Goal: Check status: Check status

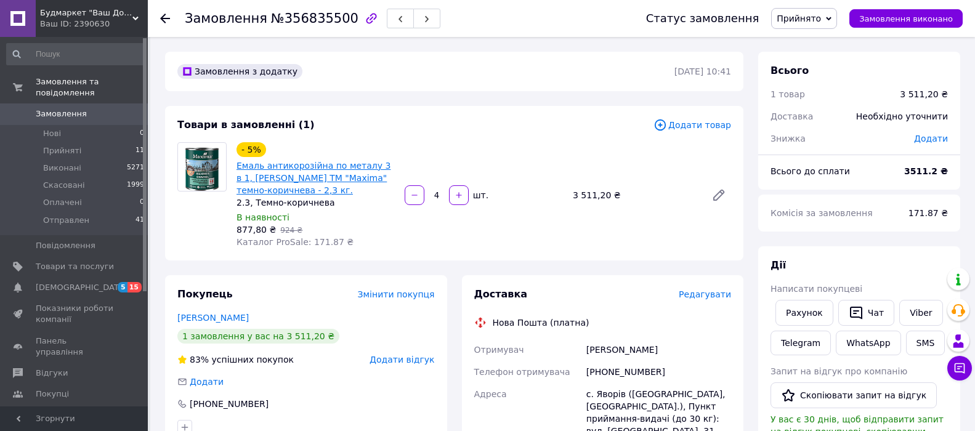
scroll to position [62, 0]
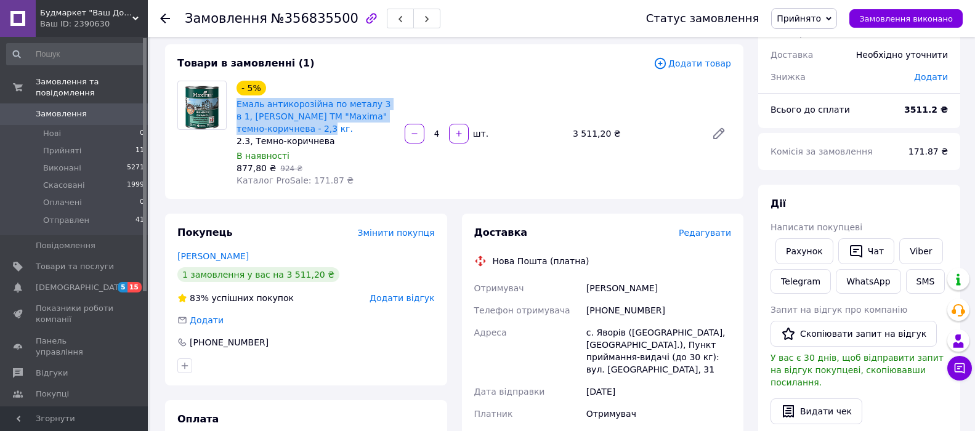
drag, startPoint x: 235, startPoint y: 100, endPoint x: 327, endPoint y: 127, distance: 95.1
click at [327, 127] on div "Емаль антикорозійна по металу 3 в 1, [PERSON_NAME] TM "Maxima" темно-коричнева …" at bounding box center [315, 116] width 161 height 39
copy link "Емаль антикорозійна по металу 3 в 1, [PERSON_NAME] TM "Maxima" темно-коричнева …"
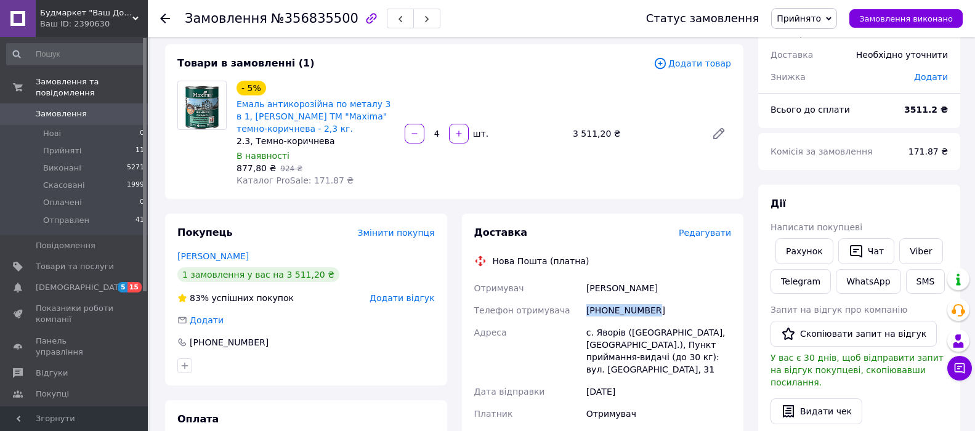
drag, startPoint x: 652, startPoint y: 311, endPoint x: 587, endPoint y: 309, distance: 66.0
click at [587, 309] on div "[PHONE_NUMBER]" at bounding box center [659, 310] width 150 height 22
copy div "[PHONE_NUMBER]"
drag, startPoint x: 626, startPoint y: 289, endPoint x: 574, endPoint y: 292, distance: 51.8
click at [574, 292] on div "Отримувач [PERSON_NAME] Телефон отримувача [PHONE_NUMBER] Адреса [PERSON_NAME].…" at bounding box center [603, 401] width 262 height 249
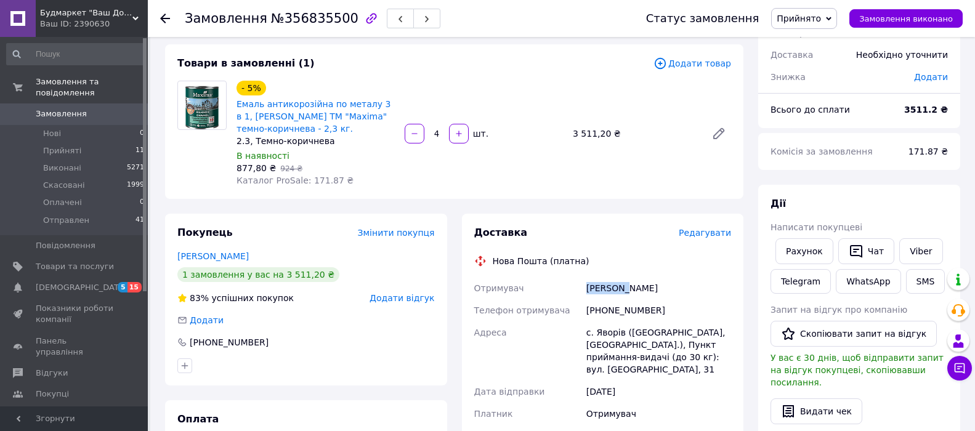
copy div "Отримувач [PERSON_NAME]"
drag, startPoint x: 628, startPoint y: 287, endPoint x: 652, endPoint y: 288, distance: 23.4
click at [652, 288] on div "[PERSON_NAME]" at bounding box center [659, 288] width 150 height 22
copy div "[PERSON_NAME]"
drag, startPoint x: 595, startPoint y: 330, endPoint x: 620, endPoint y: 330, distance: 25.3
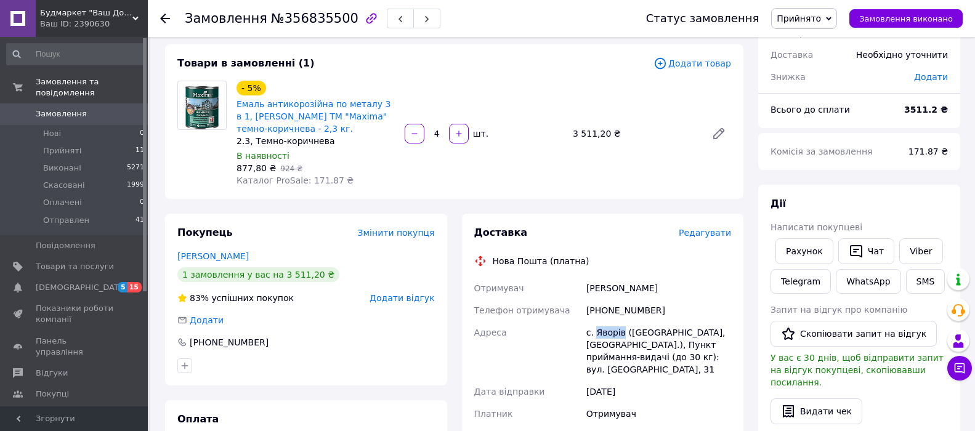
click at [620, 330] on div "с. Яворів ([GEOGRAPHIC_DATA], [GEOGRAPHIC_DATA].), Пункт приймання-видачі (до 3…" at bounding box center [659, 351] width 150 height 59
copy div "Яворів"
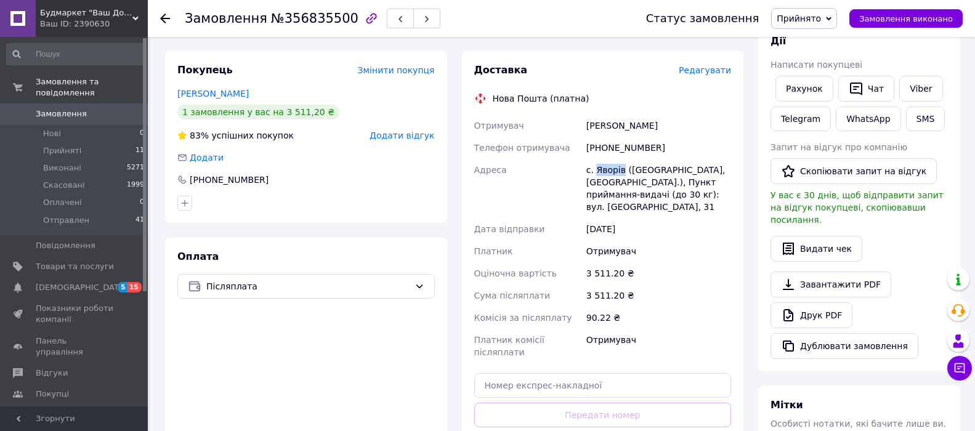
scroll to position [246, 0]
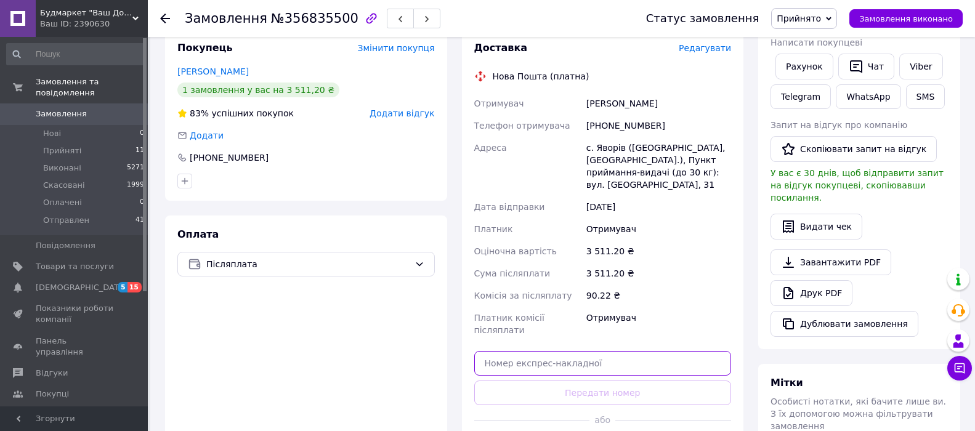
click at [598, 351] on input "text" at bounding box center [603, 363] width 258 height 25
paste input "20400471908645"
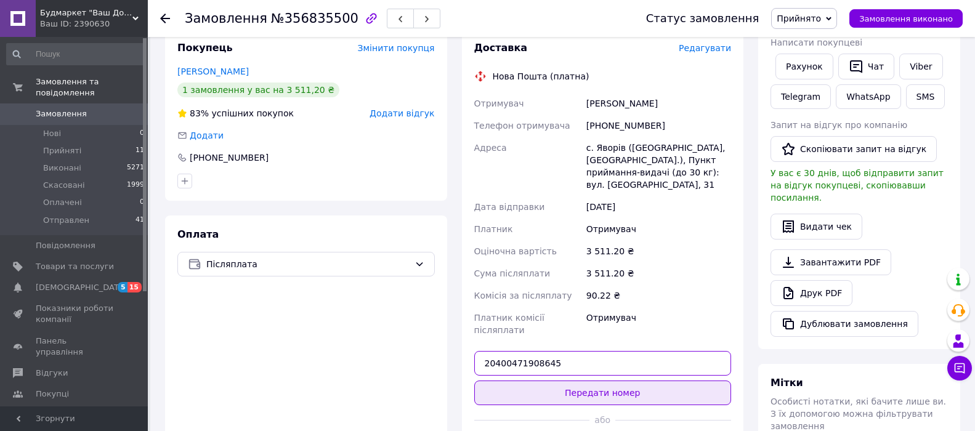
type input "20400471908645"
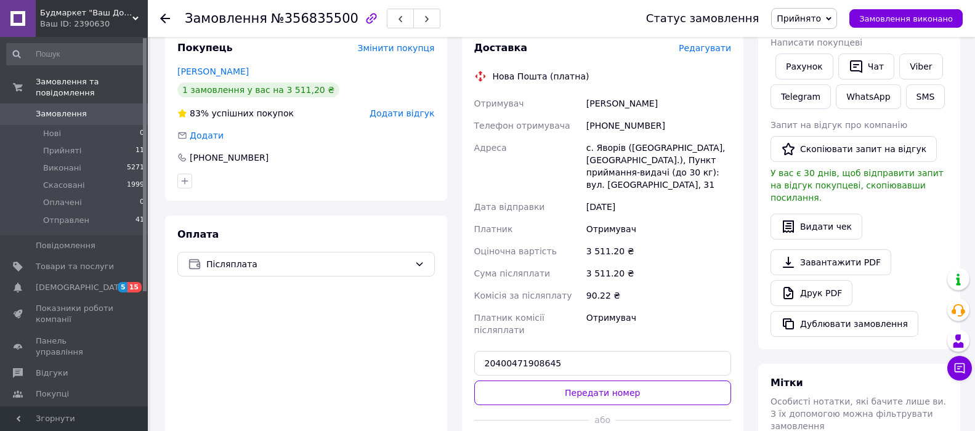
click at [600, 381] on button "Передати номер" at bounding box center [603, 393] width 258 height 25
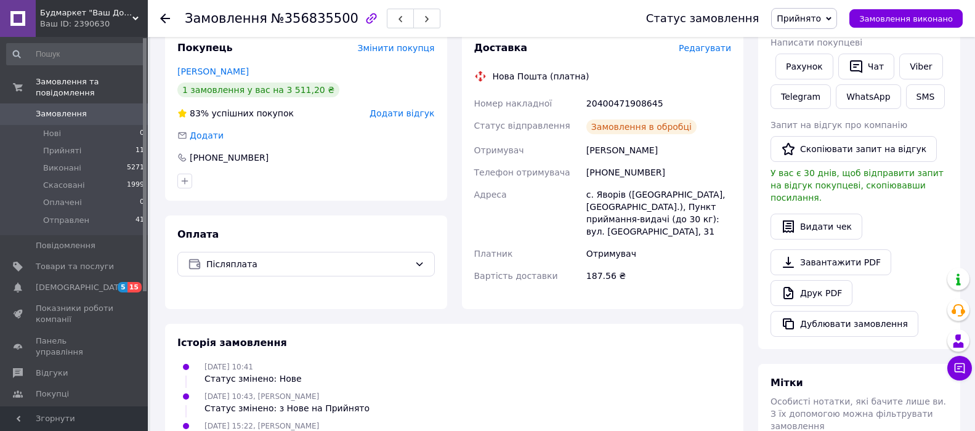
click at [808, 14] on span "Прийнято" at bounding box center [799, 19] width 44 height 10
click at [814, 94] on li "Отправлен" at bounding box center [804, 98] width 65 height 18
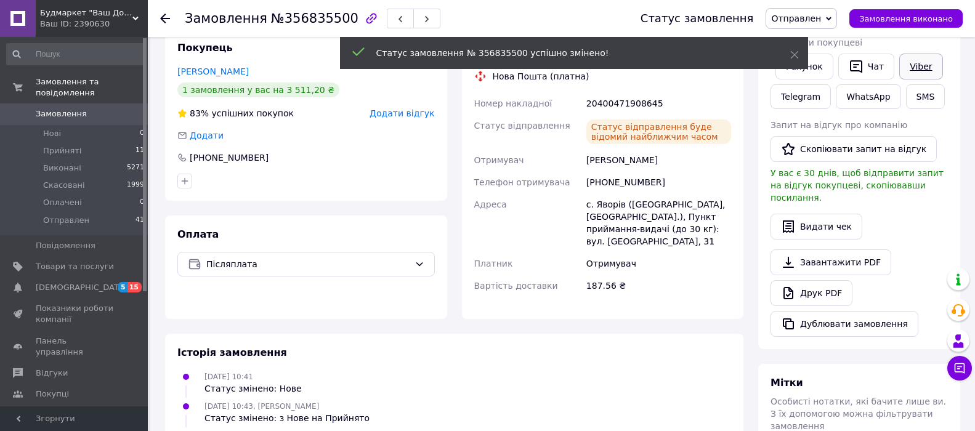
click at [923, 68] on link "Viber" at bounding box center [921, 67] width 43 height 26
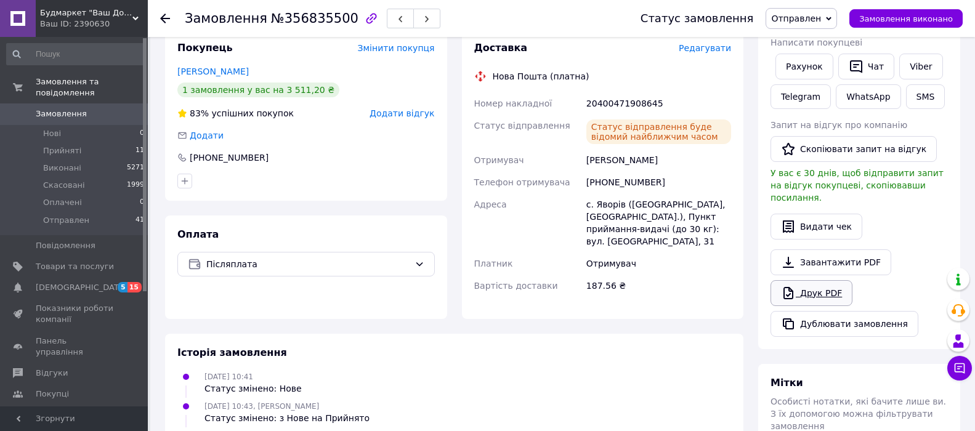
click at [819, 281] on link "Друк PDF" at bounding box center [812, 293] width 82 height 26
click at [909, 66] on link "Viber" at bounding box center [921, 67] width 43 height 26
drag, startPoint x: 474, startPoint y: 103, endPoint x: 660, endPoint y: 100, distance: 185.5
click at [660, 100] on div "Номер накладної 20400471908645 Статус відправлення Статус відправлення буде від…" at bounding box center [603, 194] width 262 height 205
copy div "Номер накладної 20400471908645"
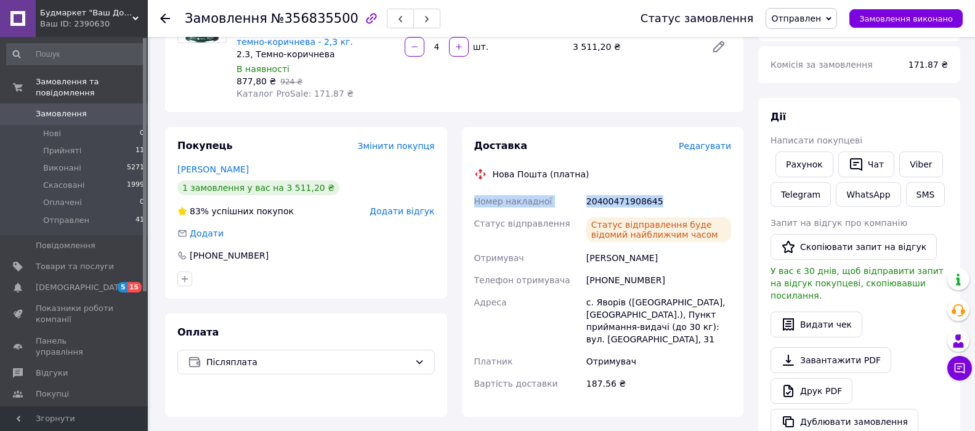
scroll to position [62, 0]
